Goal: Task Accomplishment & Management: Use online tool/utility

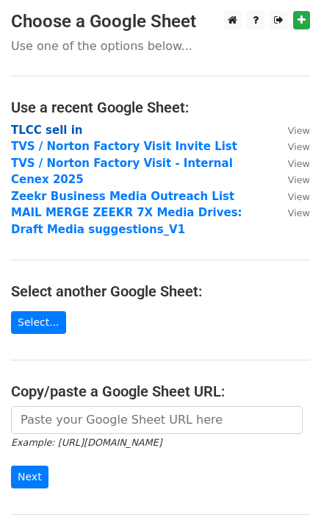
click at [68, 126] on strong "TLCC sell in" at bounding box center [46, 129] width 71 height 13
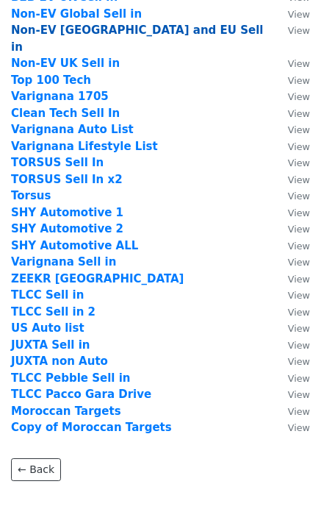
scroll to position [347, 0]
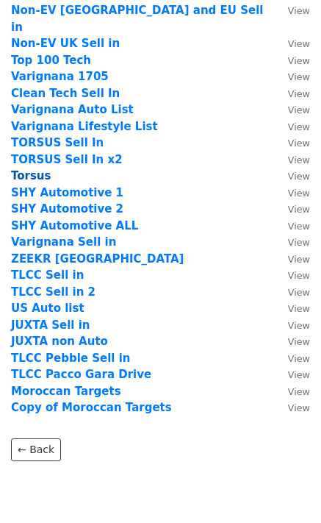
click at [35, 169] on strong "Torsus" at bounding box center [31, 175] width 40 height 13
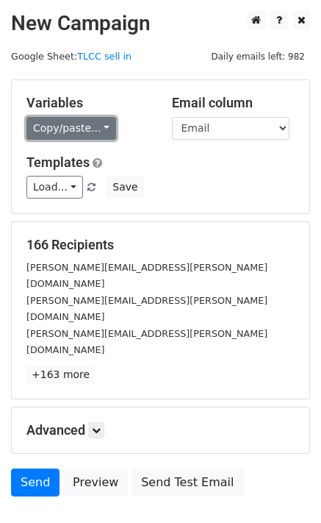
click at [96, 124] on link "Copy/paste..." at bounding box center [71, 128] width 90 height 23
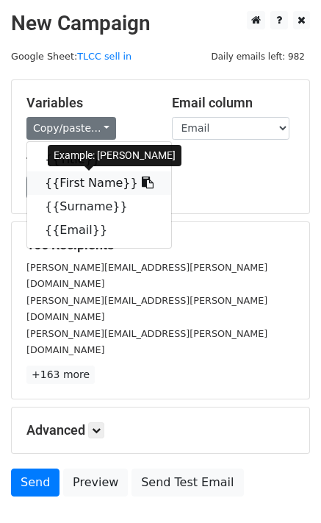
click at [73, 176] on link "{{First Name}}" at bounding box center [99, 183] width 144 height 24
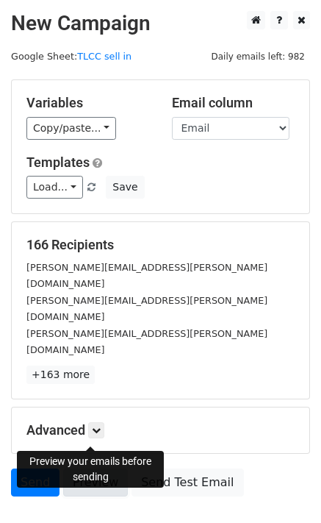
click at [87, 468] on link "Preview" at bounding box center [95, 482] width 65 height 28
click at [94, 468] on link "Preview" at bounding box center [95, 482] width 65 height 28
